Goal: Information Seeking & Learning: Learn about a topic

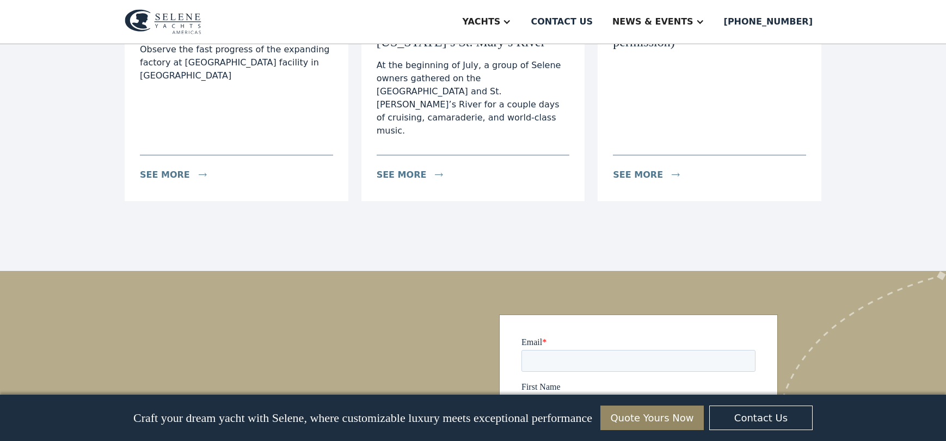
scroll to position [1952, 0]
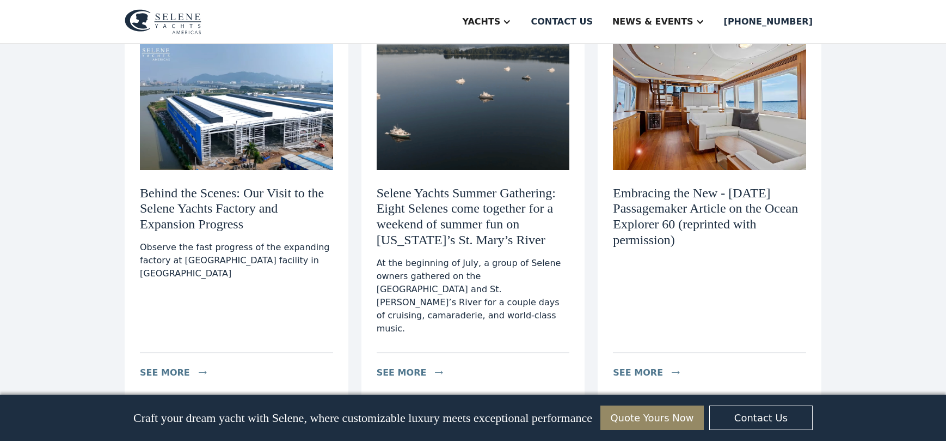
click at [246, 193] on h3 "Behind the Scenes: Our Visit to the Selene Yachts Factory and Expansion Progress" at bounding box center [236, 208] width 193 height 47
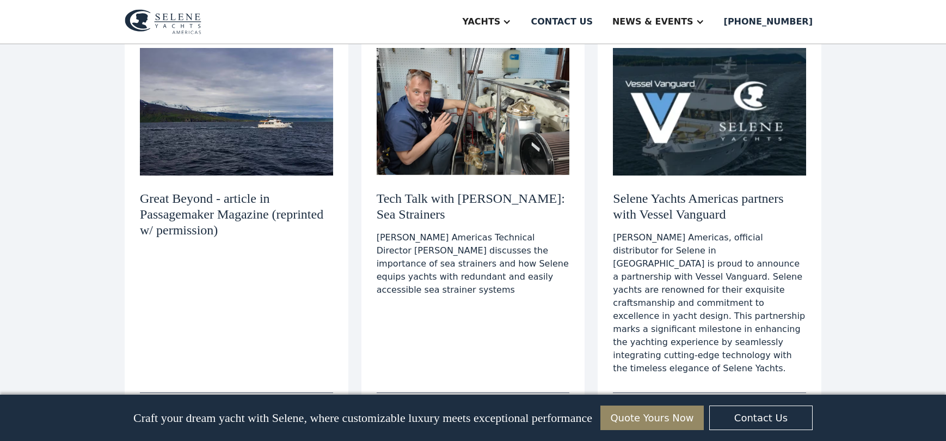
scroll to position [1502, 0]
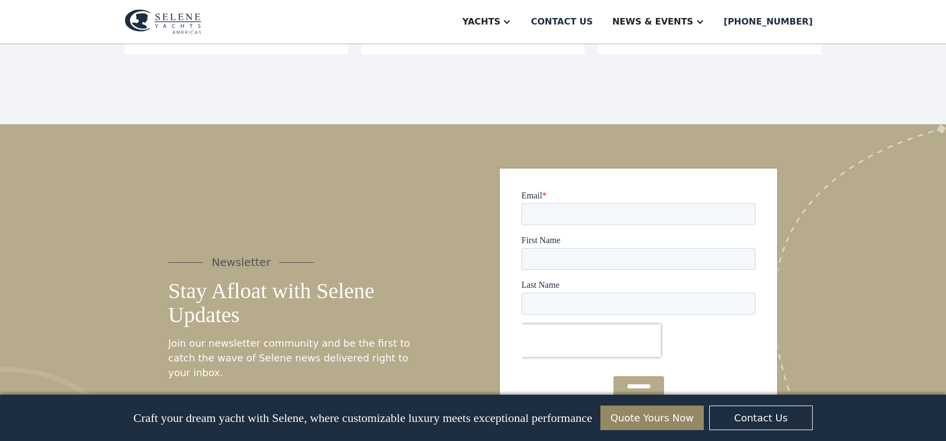
scroll to position [4128, 0]
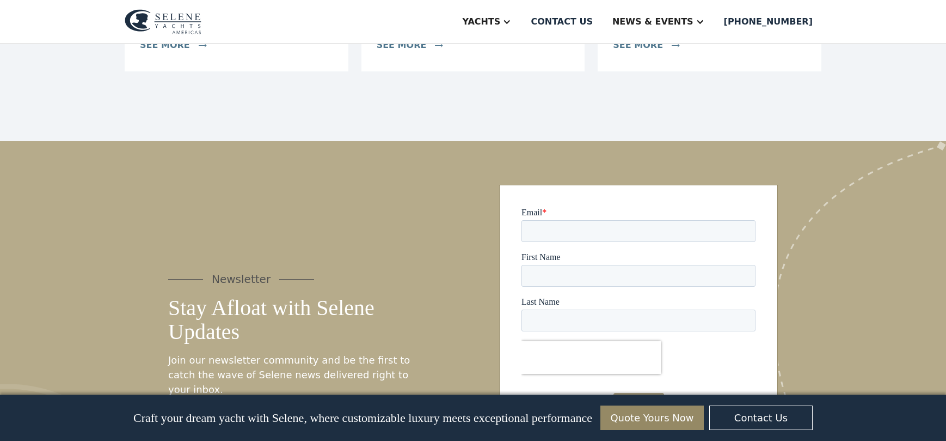
click at [272, 296] on h5 "Stay Afloat with Selene Updates" at bounding box center [290, 320] width 244 height 48
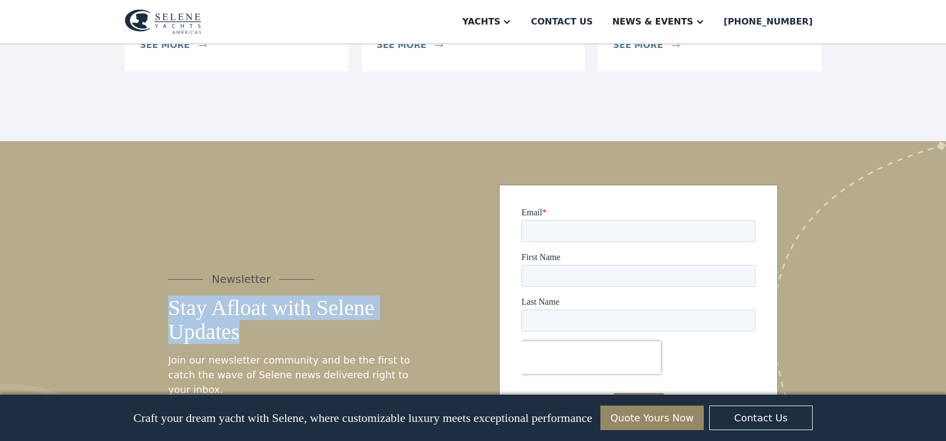
drag, startPoint x: 253, startPoint y: 237, endPoint x: 173, endPoint y: 211, distance: 84.4
click at [173, 296] on h5 "Stay Afloat with Selene Updates" at bounding box center [290, 320] width 244 height 48
click at [287, 296] on h5 "Stay Afloat with Selene Updates" at bounding box center [290, 320] width 244 height 48
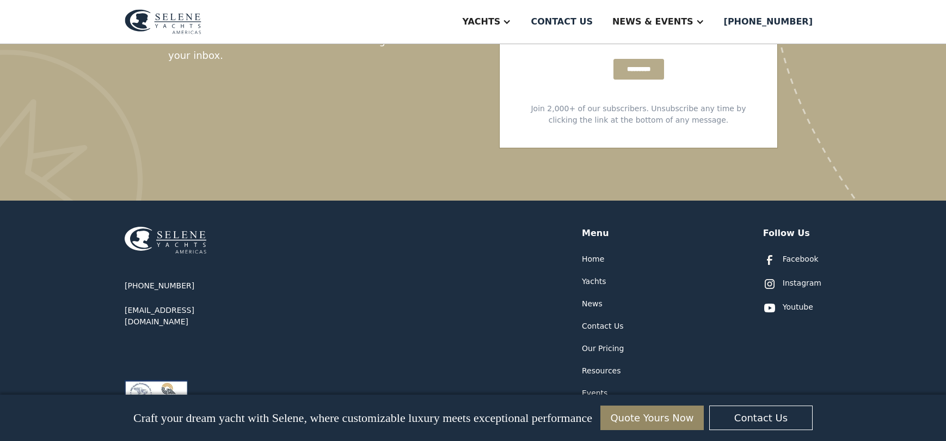
scroll to position [4479, 0]
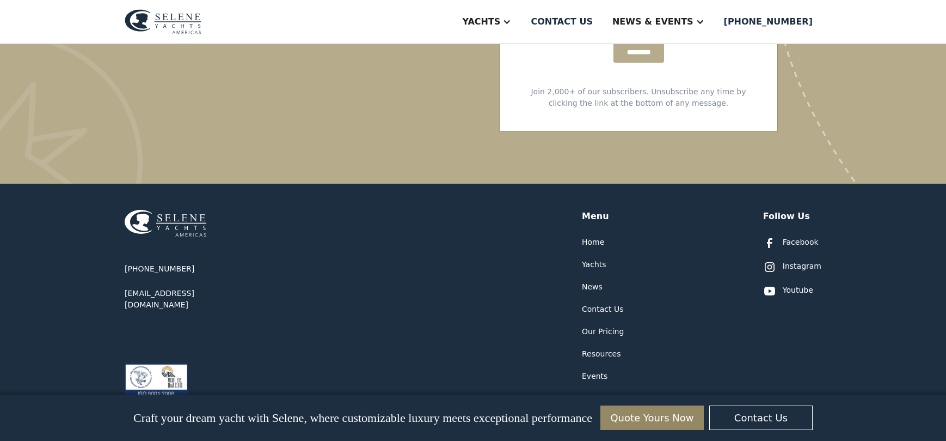
click at [645, 420] on link "Quote Yours Now" at bounding box center [652, 417] width 103 height 25
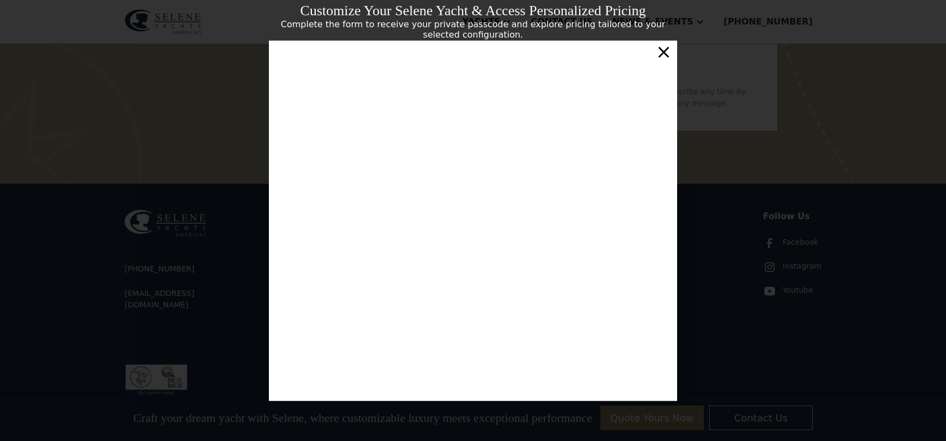
scroll to position [3, 0]
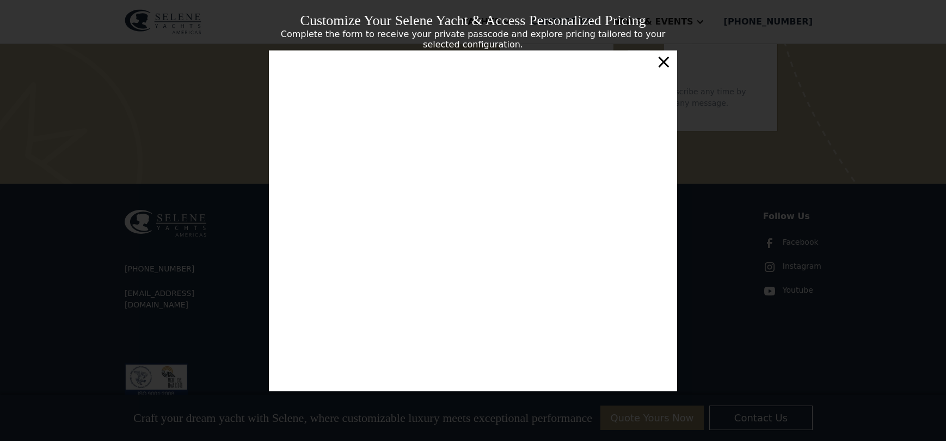
click at [662, 61] on div "×" at bounding box center [664, 61] width 16 height 22
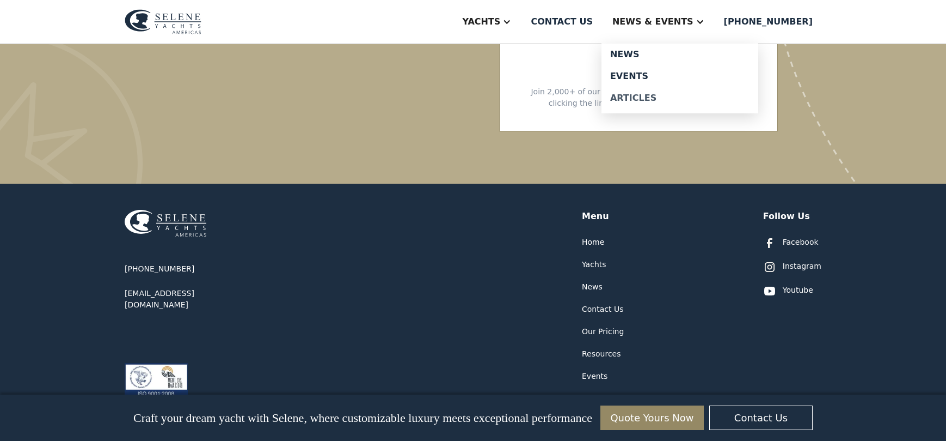
click at [661, 100] on div "Articles" at bounding box center [679, 98] width 139 height 9
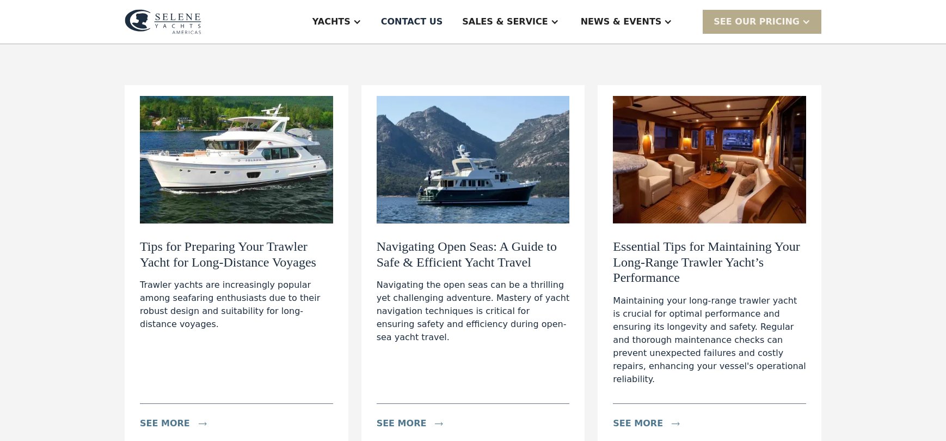
scroll to position [148, 0]
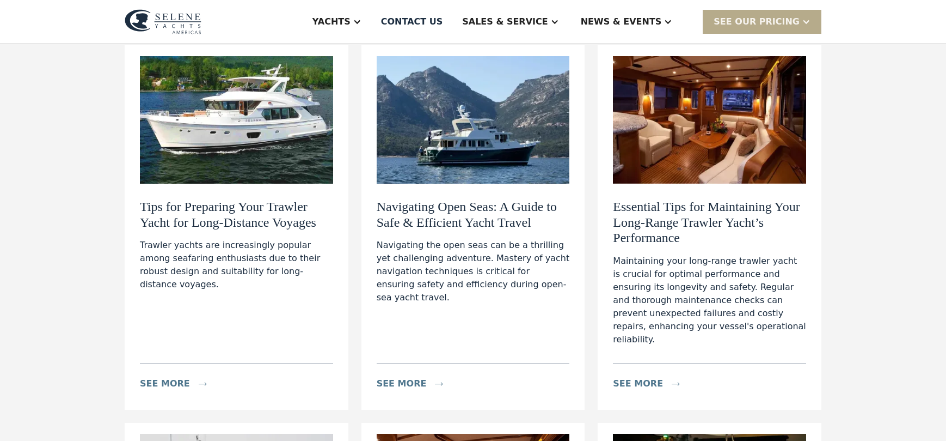
click at [707, 101] on img at bounding box center [709, 119] width 193 height 127
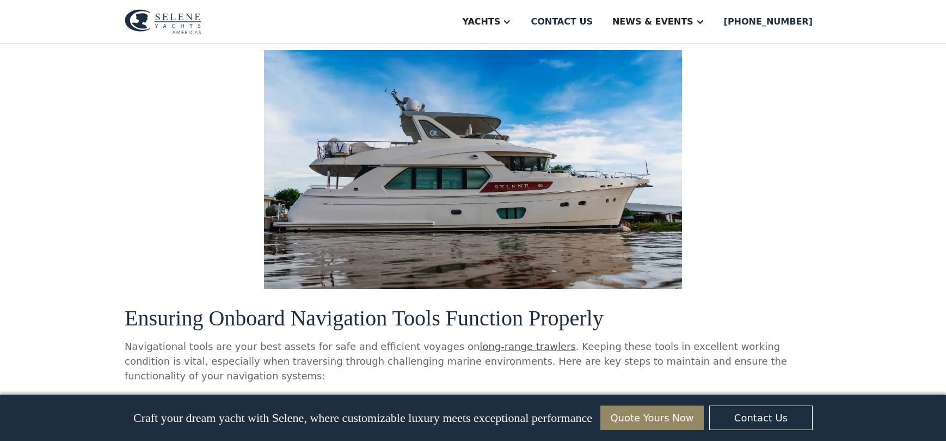
scroll to position [2402, 0]
